Goal: Find contact information: Find contact information

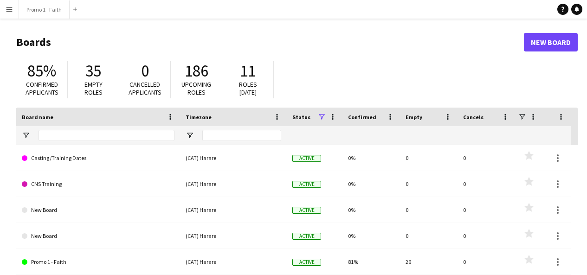
click at [10, 6] on app-icon "Menu" at bounding box center [9, 9] width 7 height 7
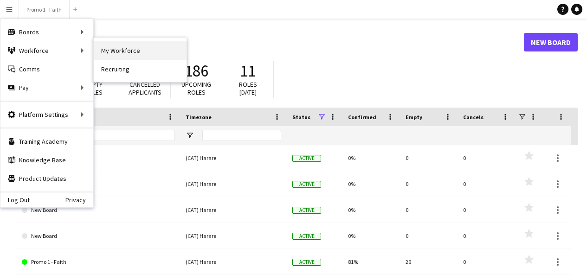
click at [129, 56] on link "My Workforce" at bounding box center [140, 50] width 93 height 19
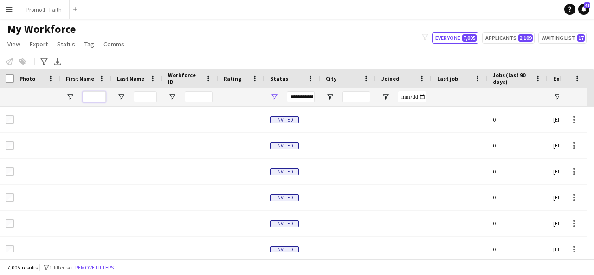
click at [96, 93] on input "First Name Filter Input" at bounding box center [94, 96] width 23 height 11
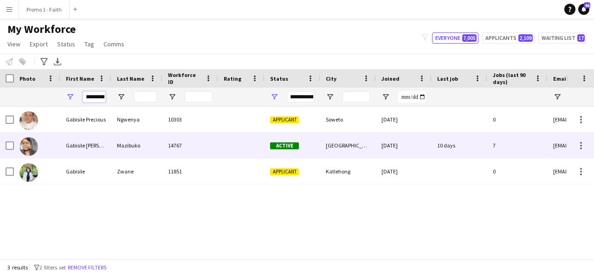
scroll to position [0, 1]
type input "********"
click at [183, 139] on div "14767" at bounding box center [190, 146] width 56 height 26
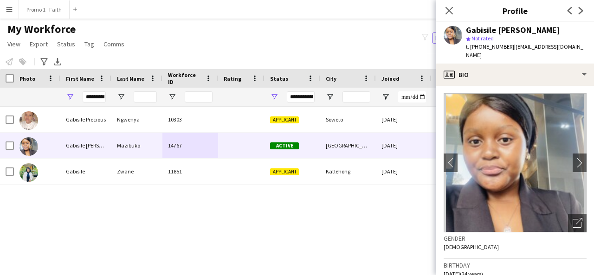
click at [570, 45] on div "t. [PHONE_NUMBER] | [EMAIL_ADDRESS][DOMAIN_NAME]" at bounding box center [526, 51] width 121 height 17
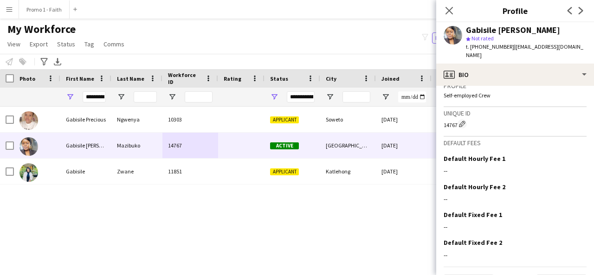
scroll to position [428, 0]
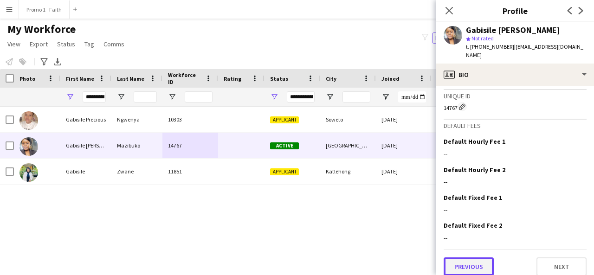
click at [476, 261] on button "Previous" at bounding box center [469, 267] width 50 height 19
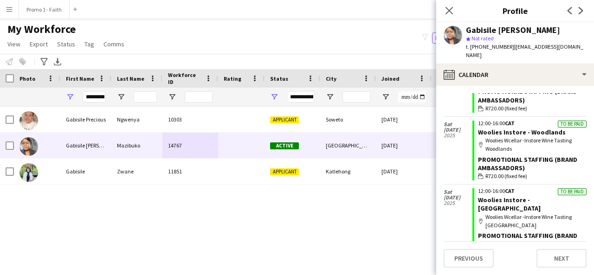
scroll to position [0, 0]
